Goal: Transaction & Acquisition: Purchase product/service

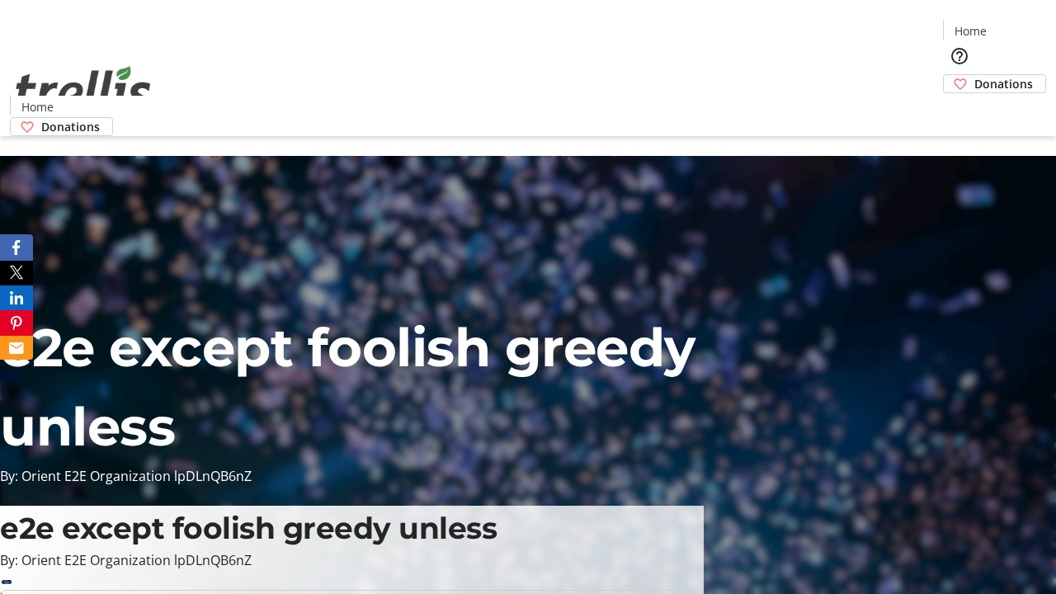
click at [974, 75] on span "Donations" at bounding box center [1003, 83] width 59 height 17
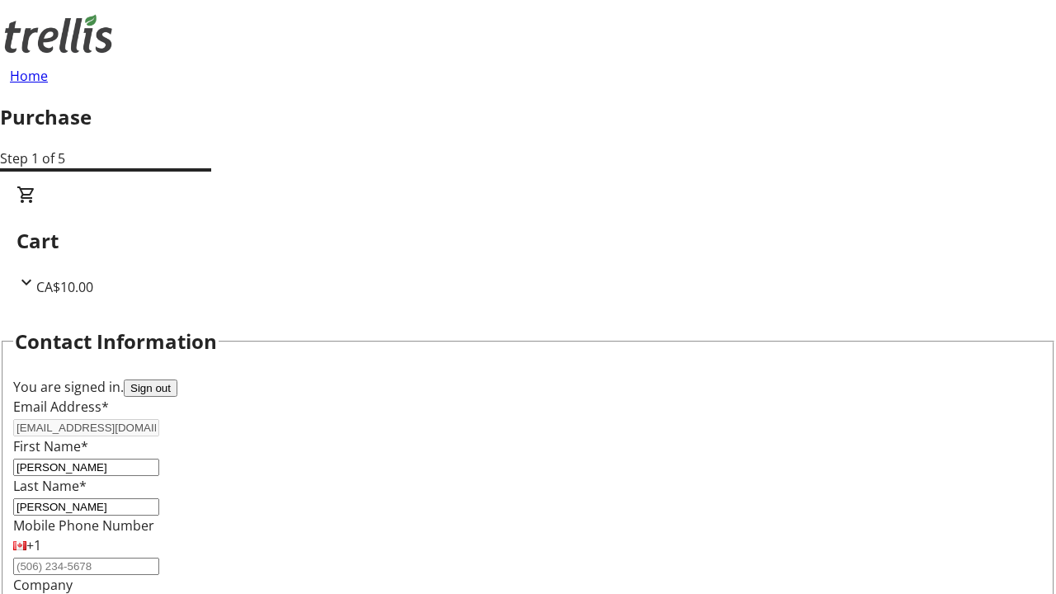
scroll to position [267, 0]
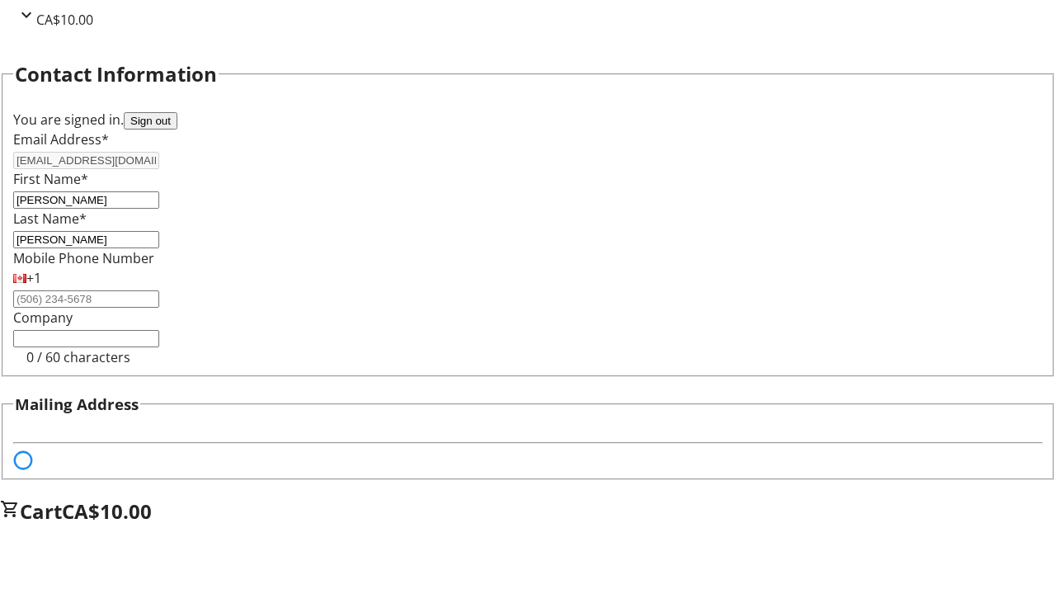
select select "BC"
select select "CA"
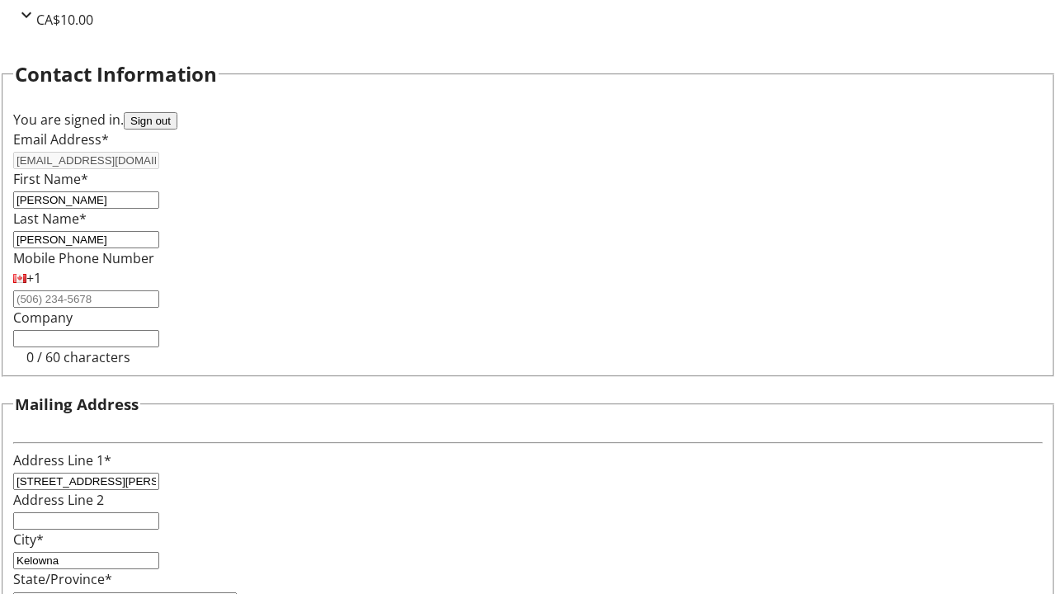
type input "V1Y 0C2"
